Goal: Task Accomplishment & Management: Use online tool/utility

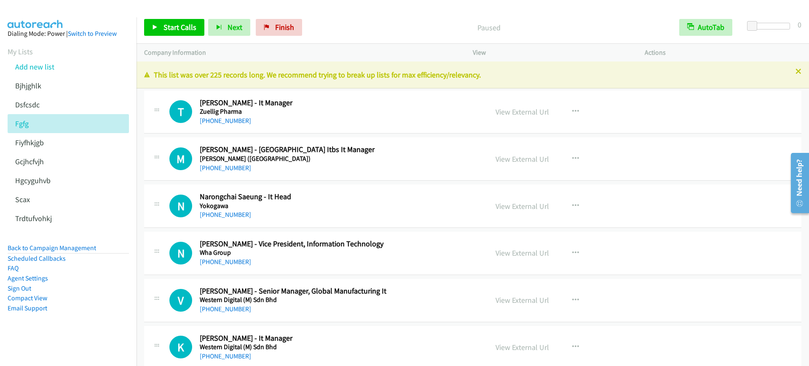
click at [168, 18] on div "Start Calls Pause Next Finish Paused AutoTab AutoTab 0" at bounding box center [472, 27] width 672 height 32
click at [166, 22] on span "Start Calls" at bounding box center [179, 27] width 33 height 10
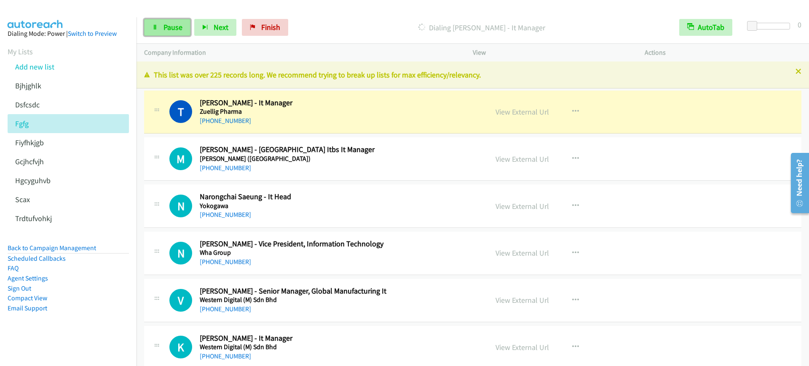
click at [169, 34] on link "Pause" at bounding box center [167, 27] width 46 height 17
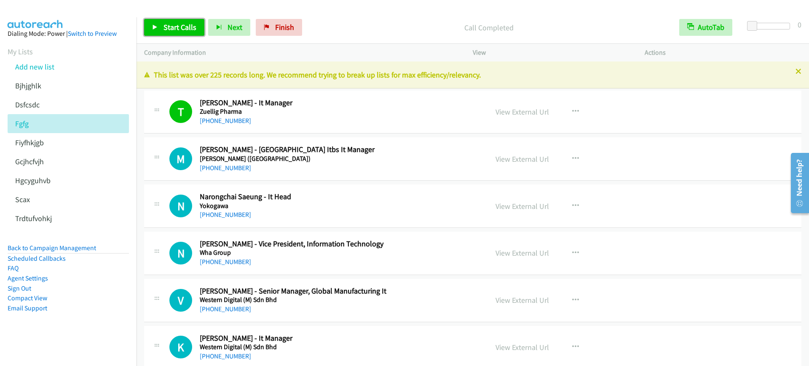
click at [172, 30] on span "Start Calls" at bounding box center [179, 27] width 33 height 10
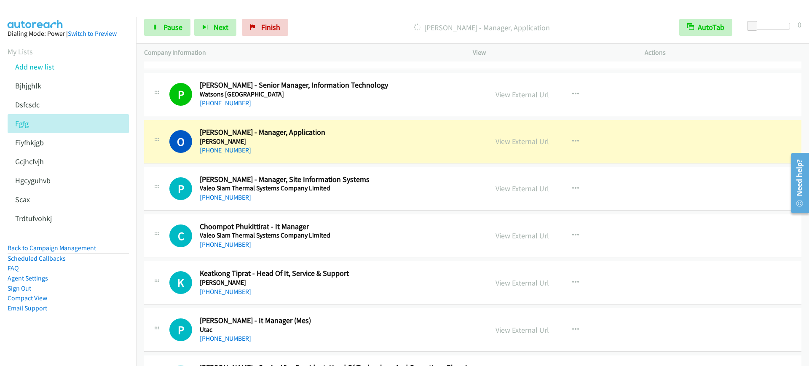
scroll to position [368, 0]
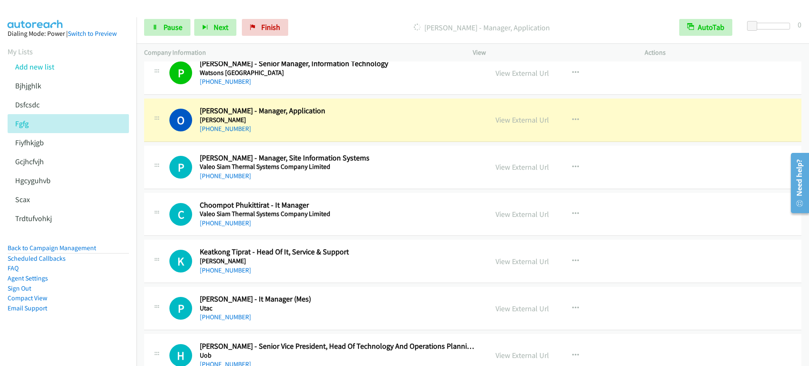
click at [146, 18] on div "Start Calls Pause Next Finish [PERSON_NAME] - Manager, Application AutoTab Auto…" at bounding box center [472, 27] width 672 height 32
click at [161, 32] on link "Pause" at bounding box center [167, 27] width 46 height 17
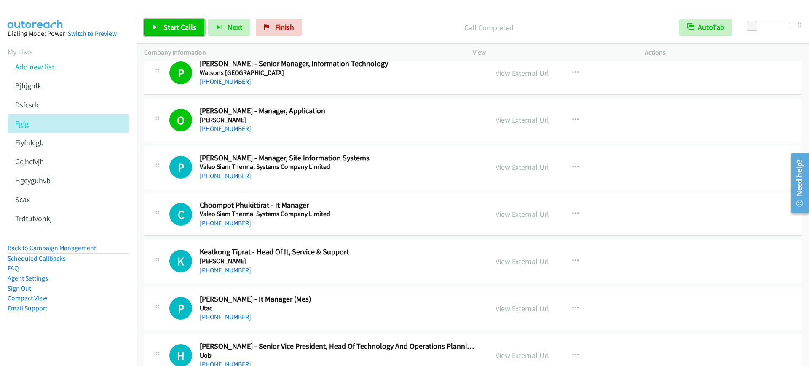
click at [182, 23] on span "Start Calls" at bounding box center [179, 27] width 33 height 10
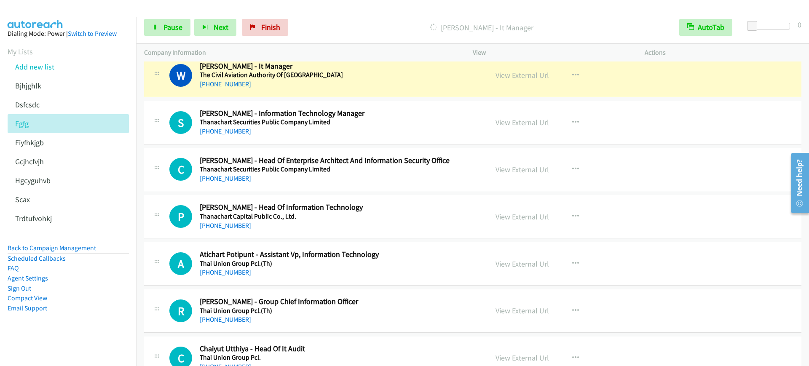
scroll to position [1632, 0]
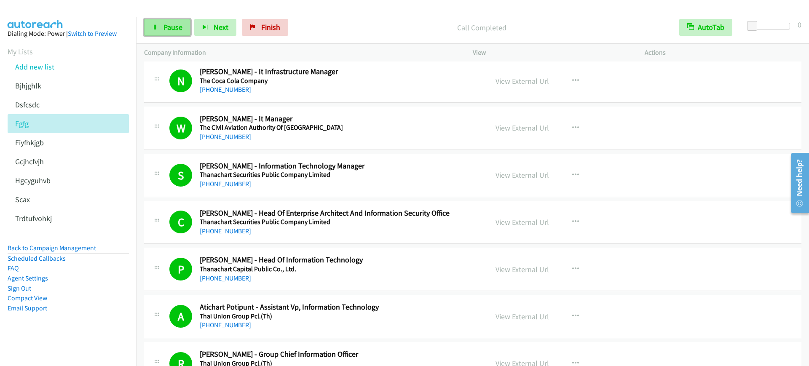
click at [170, 33] on link "Pause" at bounding box center [167, 27] width 46 height 17
click at [175, 34] on link "Start Calls" at bounding box center [174, 27] width 60 height 17
click at [176, 34] on link "Pause" at bounding box center [167, 27] width 46 height 17
click at [160, 24] on link "Start Calls" at bounding box center [174, 27] width 60 height 17
click at [155, 31] on link "Pause" at bounding box center [167, 27] width 46 height 17
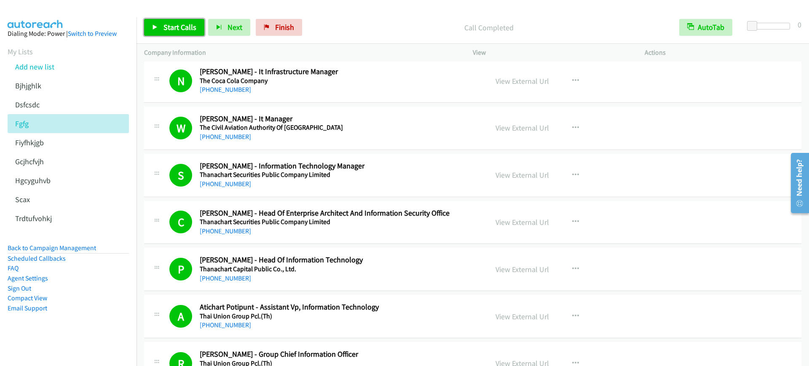
click at [168, 19] on link "Start Calls" at bounding box center [174, 27] width 60 height 17
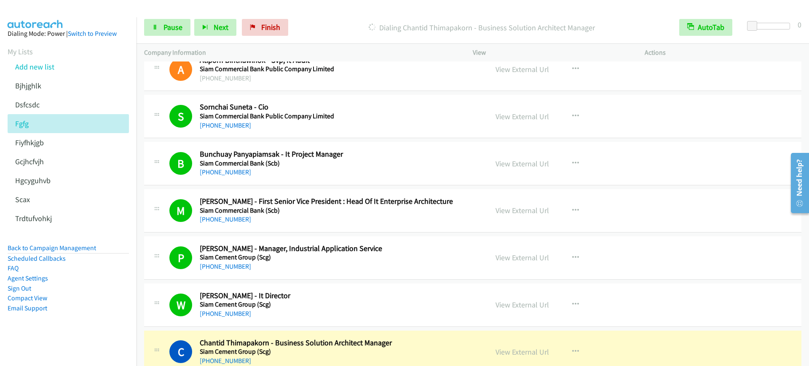
scroll to position [3790, 0]
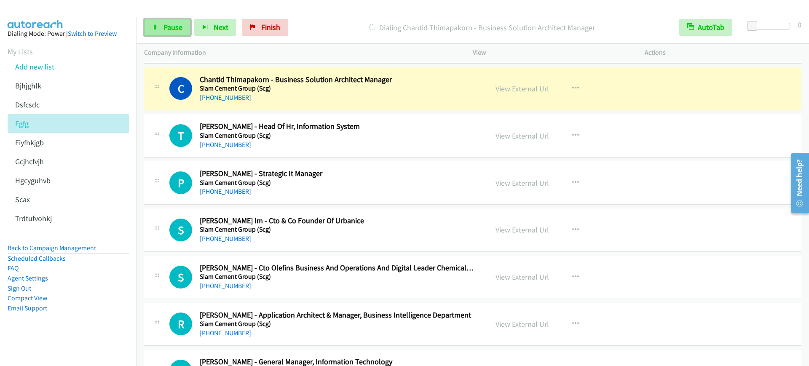
click at [167, 24] on span "Pause" at bounding box center [172, 27] width 19 height 10
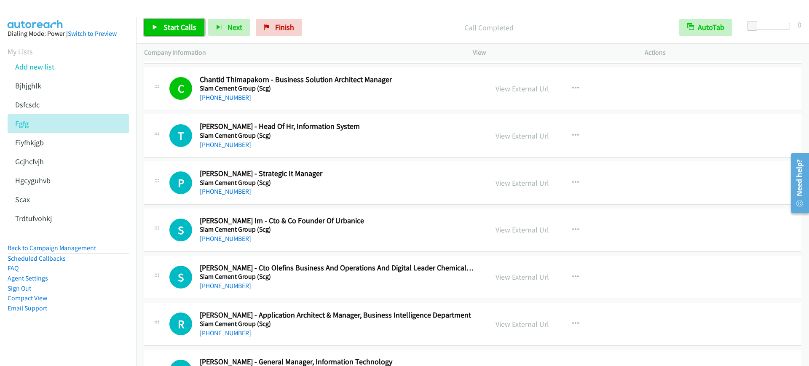
click at [159, 25] on link "Start Calls" at bounding box center [174, 27] width 60 height 17
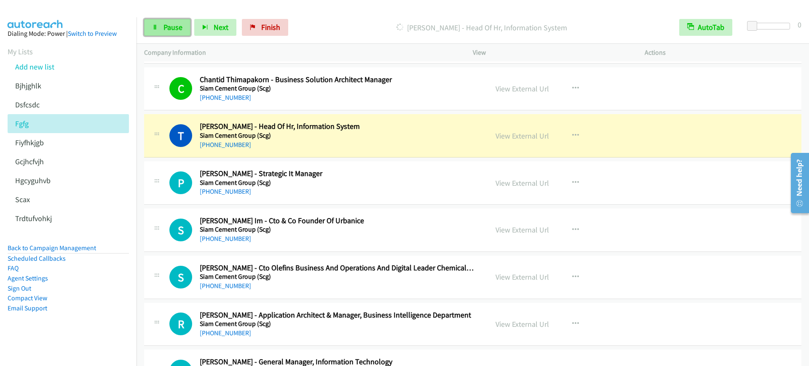
click at [156, 29] on icon at bounding box center [155, 28] width 6 height 6
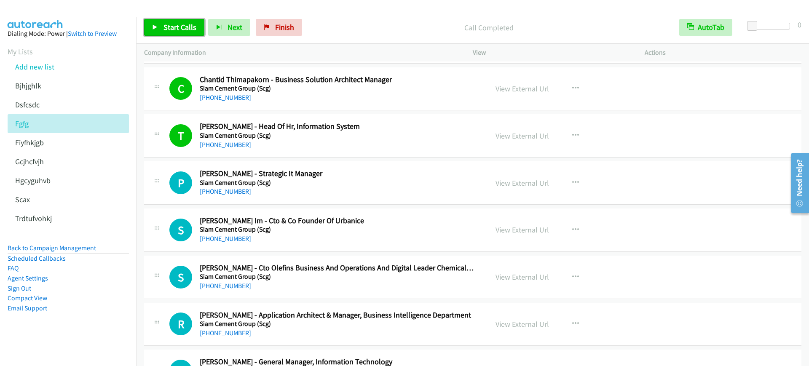
click at [186, 29] on span "Start Calls" at bounding box center [179, 27] width 33 height 10
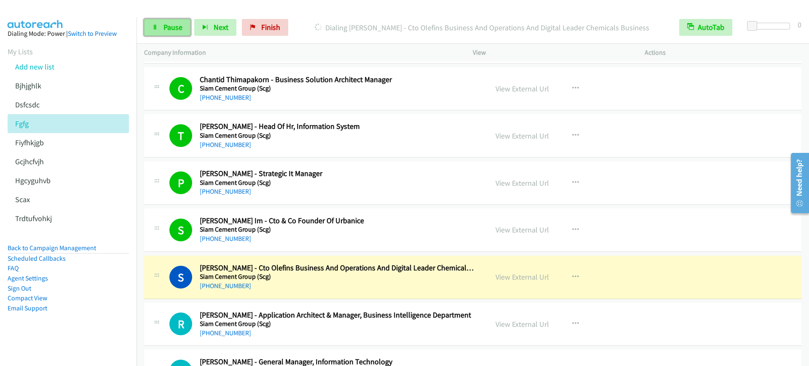
click at [174, 30] on span "Pause" at bounding box center [172, 27] width 19 height 10
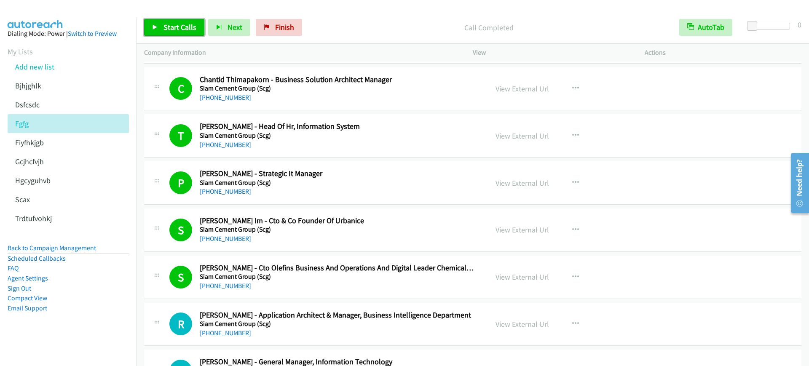
click at [170, 25] on span "Start Calls" at bounding box center [179, 27] width 33 height 10
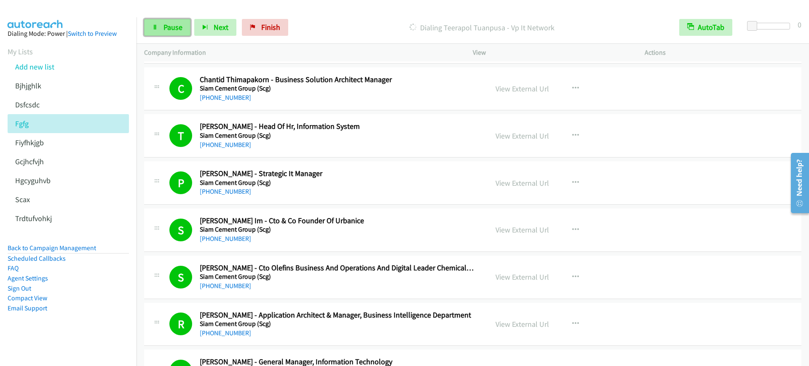
click at [156, 22] on link "Pause" at bounding box center [167, 27] width 46 height 17
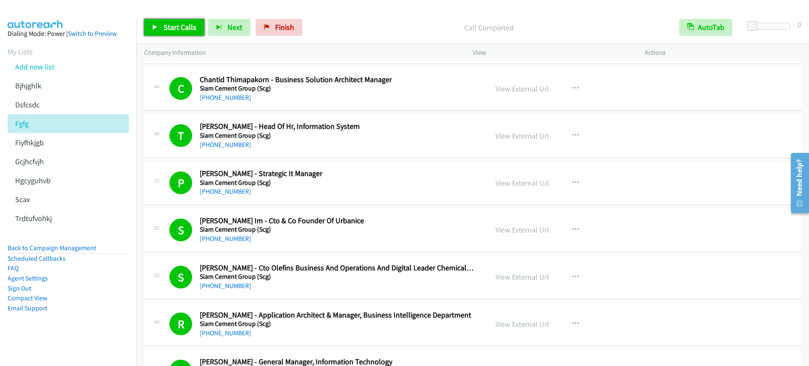
click at [190, 28] on span "Start Calls" at bounding box center [179, 27] width 33 height 10
click at [157, 30] on link "Pause" at bounding box center [167, 27] width 46 height 17
click at [325, 93] on div "[PHONE_NUMBER]" at bounding box center [338, 98] width 277 height 10
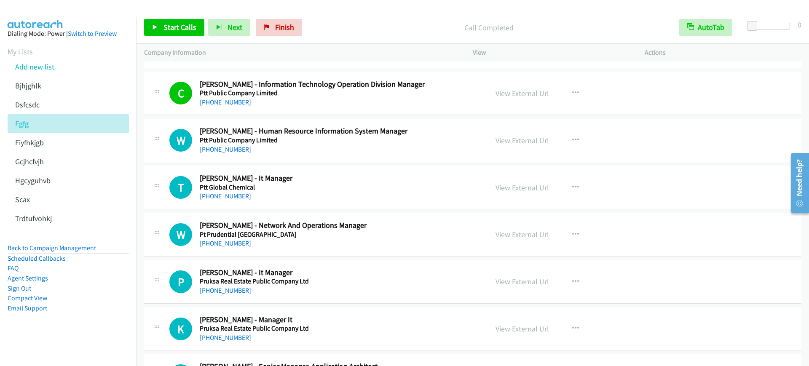
scroll to position [5527, 0]
click at [511, 96] on link "View External Url" at bounding box center [521, 94] width 53 height 10
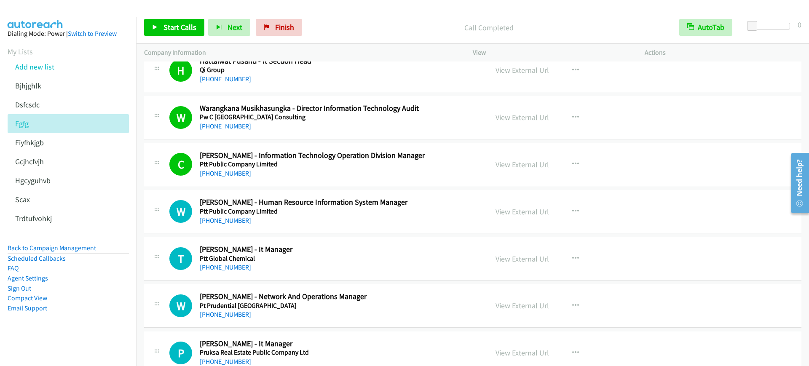
scroll to position [5475, 0]
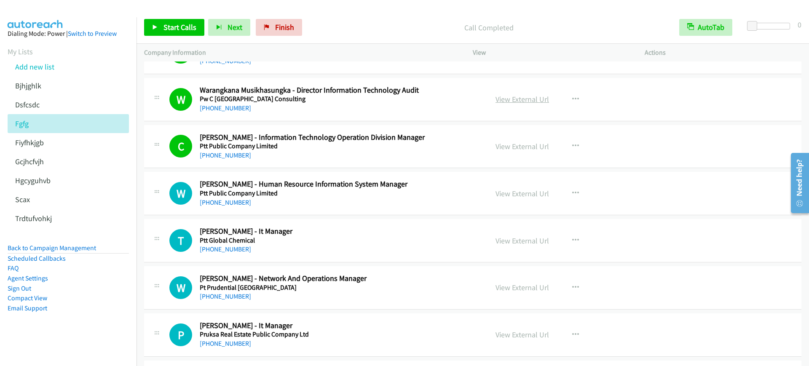
click at [507, 101] on link "View External Url" at bounding box center [521, 99] width 53 height 10
click at [180, 27] on span "Start Calls" at bounding box center [179, 27] width 33 height 10
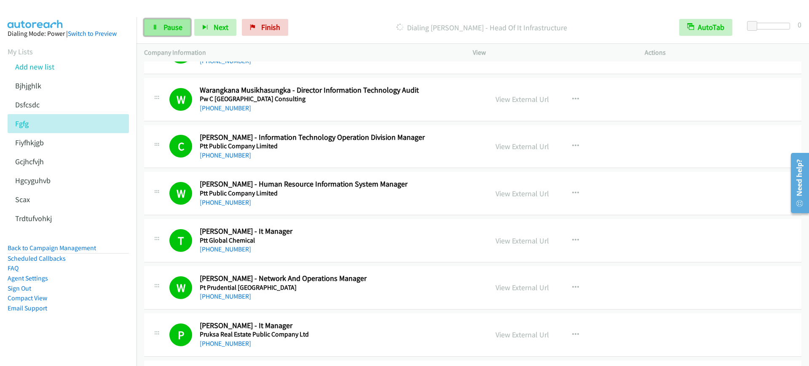
click at [166, 29] on span "Pause" at bounding box center [172, 27] width 19 height 10
